Goal: Information Seeking & Learning: Find specific fact

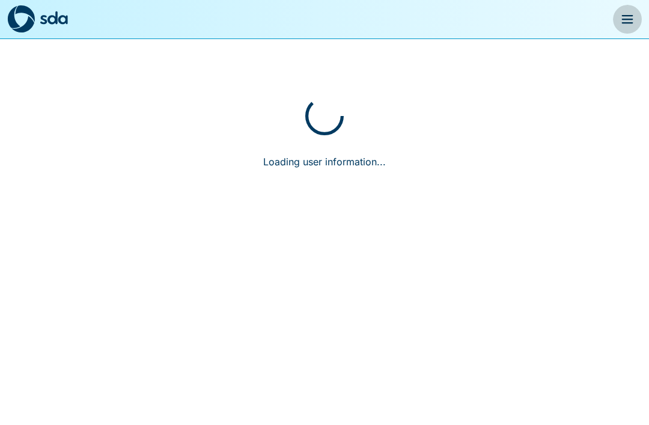
click at [636, 28] on button "menu" at bounding box center [627, 19] width 29 height 29
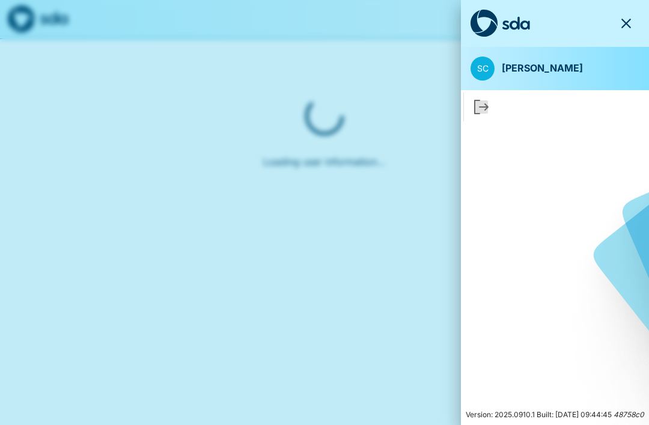
click at [622, 26] on icon "button" at bounding box center [626, 23] width 14 height 14
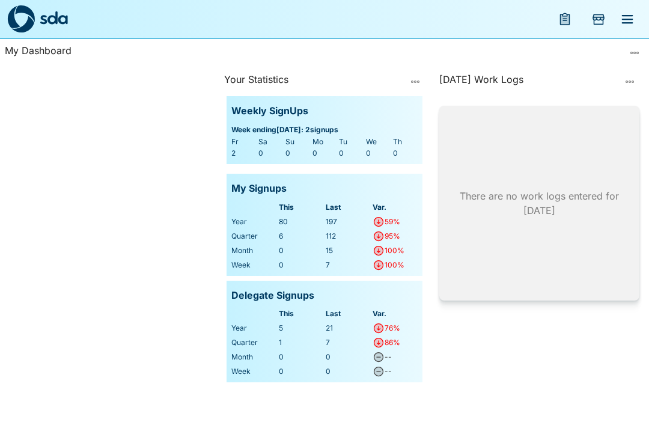
click at [566, 24] on icon "menu" at bounding box center [564, 19] width 9 height 10
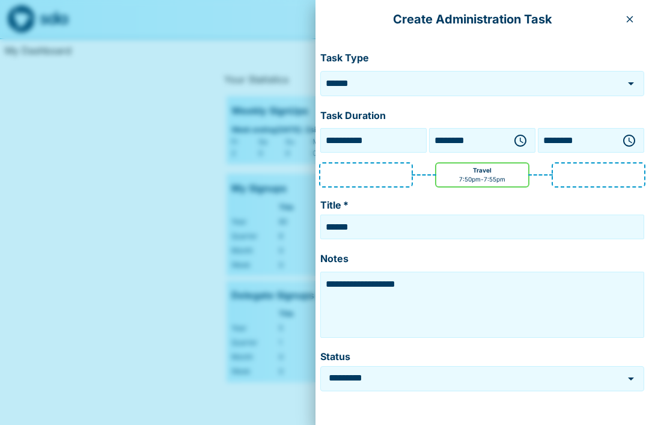
click at [635, 22] on button "button" at bounding box center [629, 19] width 19 height 19
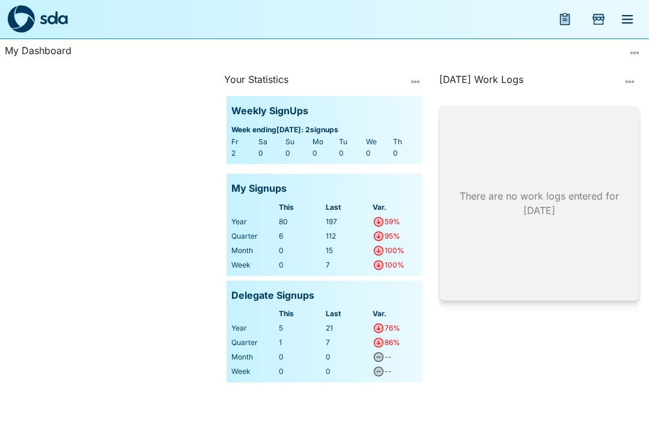
click at [599, 16] on icon "Add Store Visit" at bounding box center [598, 17] width 11 height 6
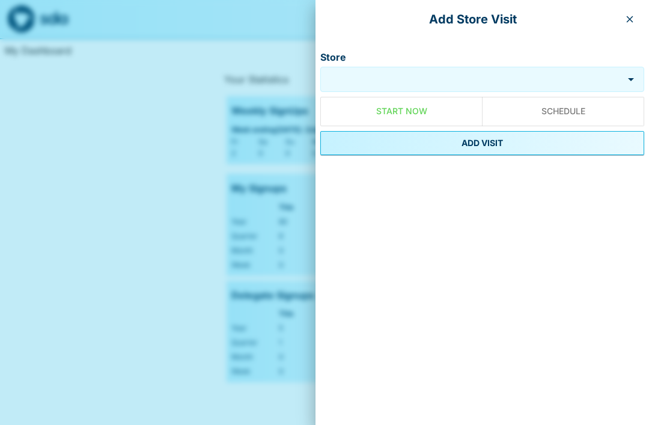
click at [636, 21] on button "button" at bounding box center [629, 19] width 19 height 19
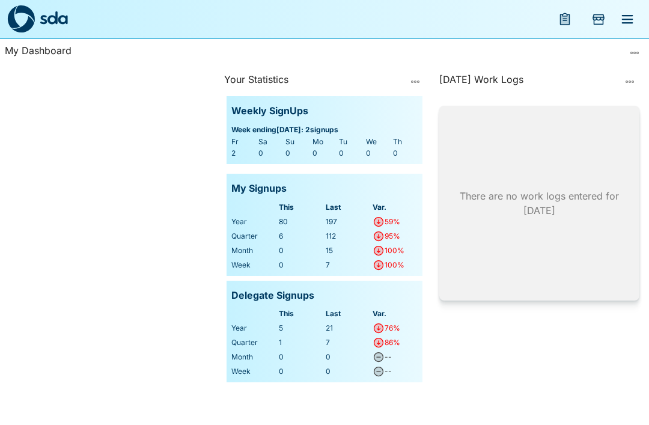
click at [632, 16] on icon "menu" at bounding box center [627, 19] width 11 height 8
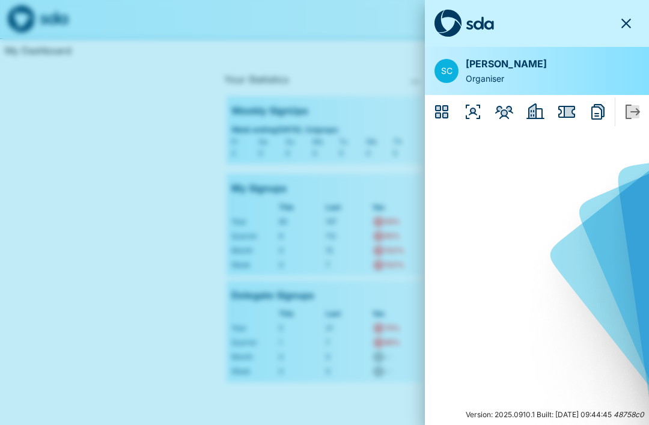
click at [506, 110] on icon "Members" at bounding box center [504, 112] width 18 height 13
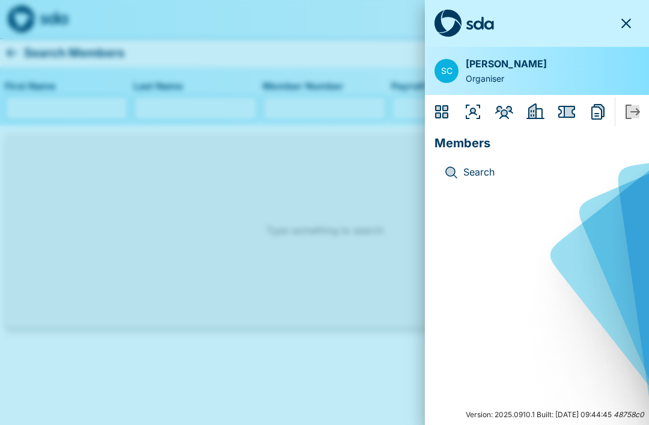
click at [484, 172] on p "Search" at bounding box center [546, 173] width 166 height 16
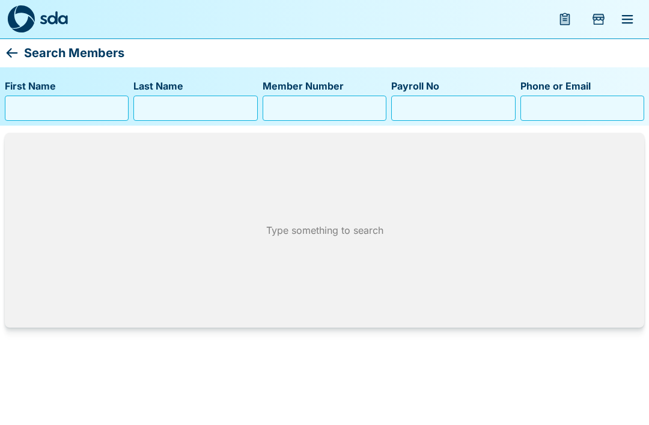
click at [29, 109] on input "First Name" at bounding box center [66, 107] width 113 height 19
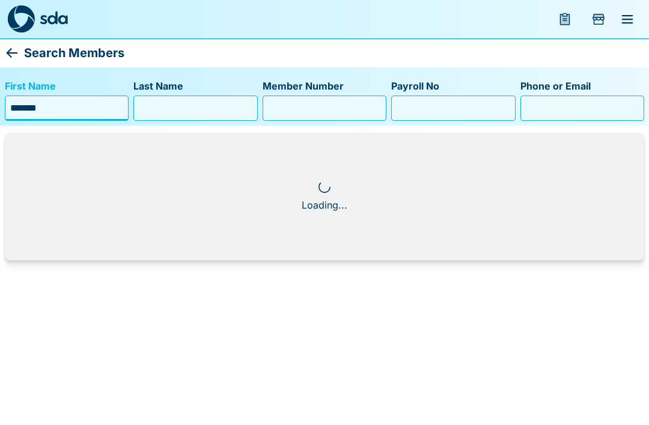
type input "*******"
click at [154, 114] on input "Last Name" at bounding box center [195, 107] width 113 height 19
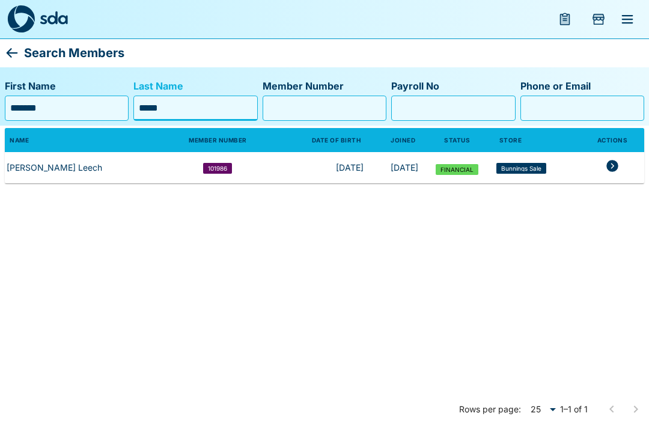
type input "*****"
click at [522, 167] on span "Bunnings Sale" at bounding box center [521, 168] width 40 height 6
click at [450, 138] on th "Status" at bounding box center [457, 140] width 74 height 24
click at [627, 17] on icon "menu" at bounding box center [627, 19] width 14 height 14
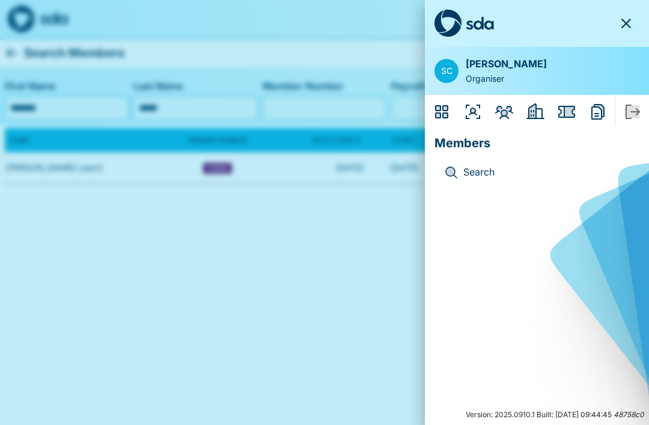
click at [353, 300] on div at bounding box center [324, 212] width 649 height 425
